Goal: Check status: Check status

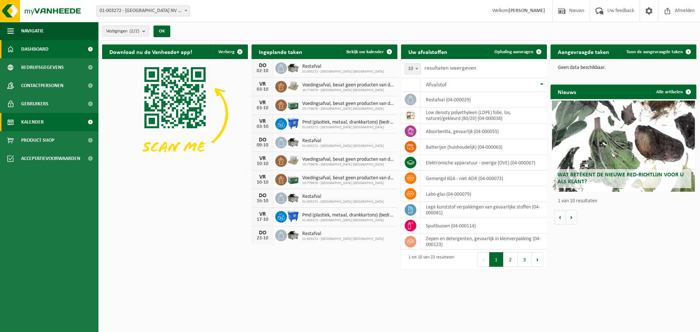
click at [55, 122] on link "Kalender" at bounding box center [49, 122] width 98 height 18
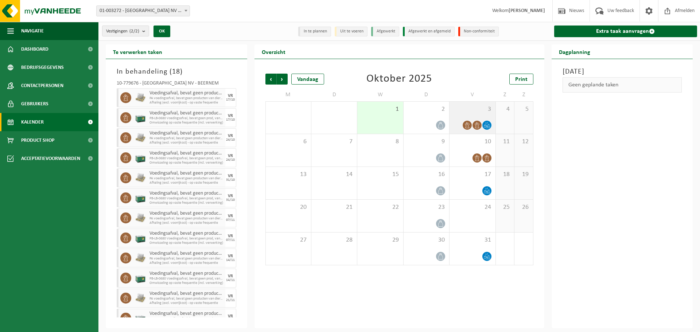
click at [472, 116] on div "3" at bounding box center [472, 118] width 46 height 32
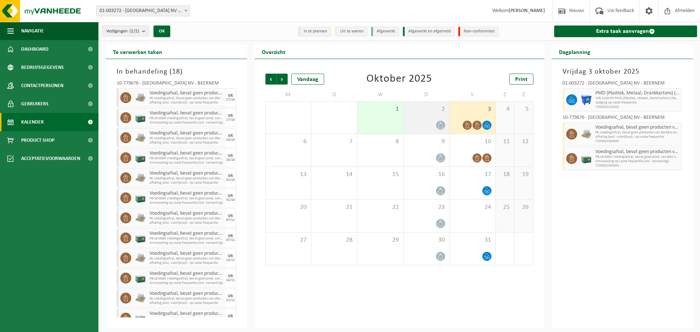
click at [427, 113] on div "2" at bounding box center [426, 118] width 46 height 32
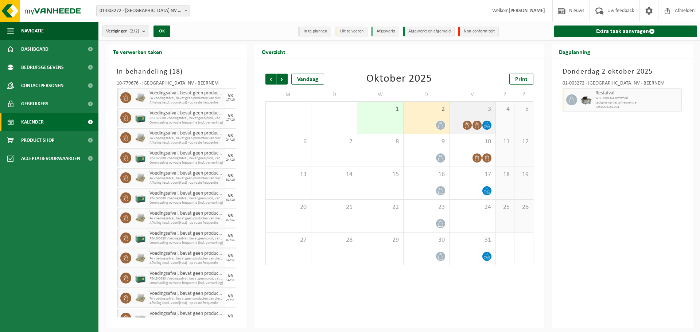
click at [463, 108] on span "3" at bounding box center [472, 109] width 38 height 8
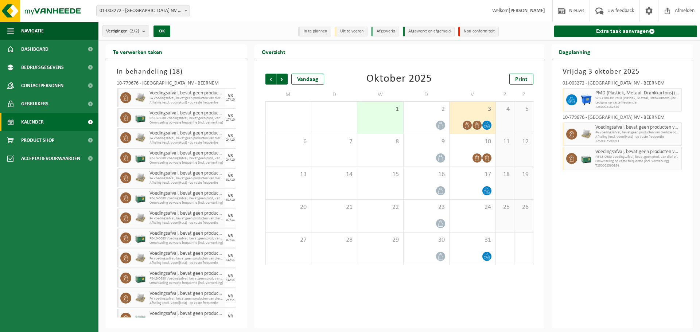
click at [235, 27] on div "Vestigingen (2/2) Alles selecteren Alles deselecteren Actieve selecteren BELGOS…" at bounding box center [173, 31] width 151 height 16
click at [270, 30] on div "Vestigingen (2/2) Alles selecteren Alles deselecteren Actieve selecteren BELGOS…" at bounding box center [398, 31] width 601 height 19
click at [274, 27] on div "Vestigingen (2/2) Alles selecteren Alles deselecteren Actieve selecteren BELGOS…" at bounding box center [398, 31] width 601 height 19
